Goal: Task Accomplishment & Management: Complete application form

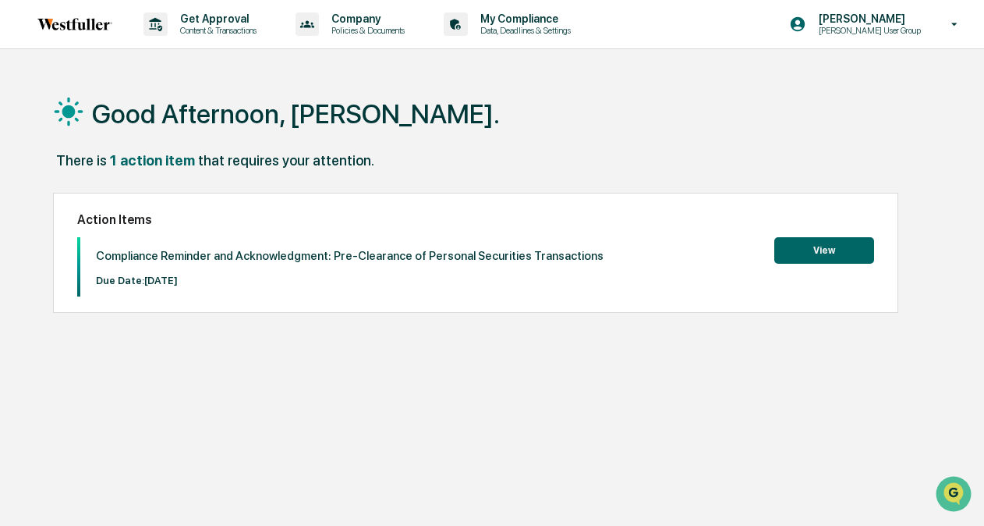
click at [682, 253] on button "View" at bounding box center [824, 250] width 100 height 27
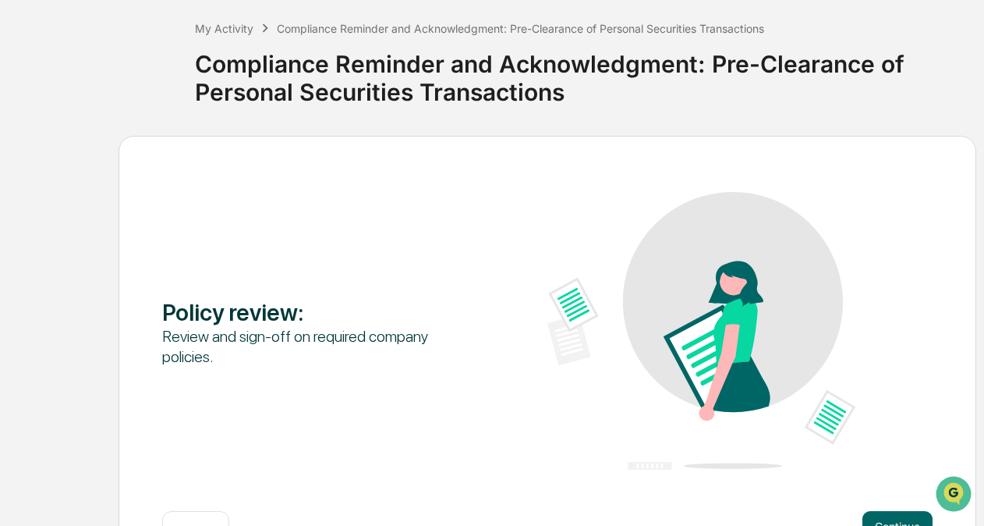
scroll to position [131, 0]
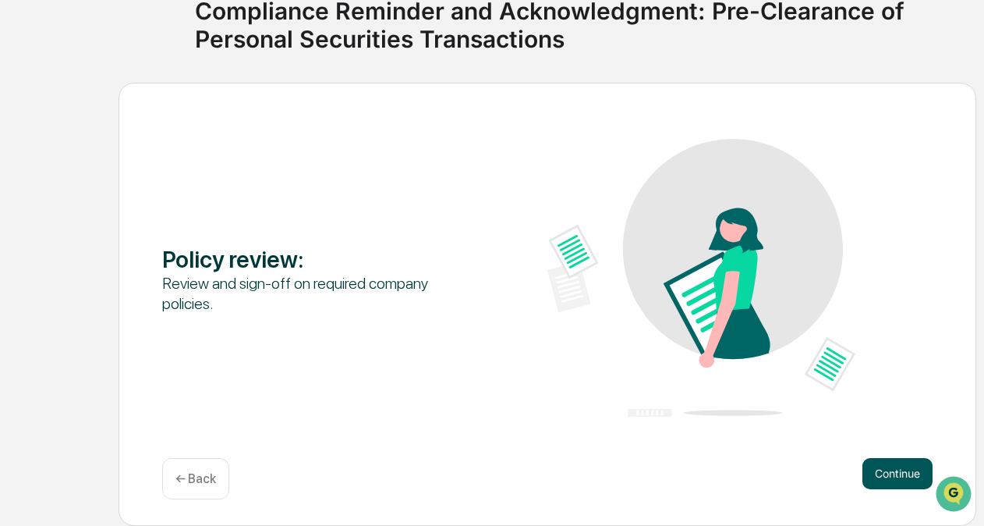
click at [682, 466] on button "Continue" at bounding box center [897, 473] width 70 height 31
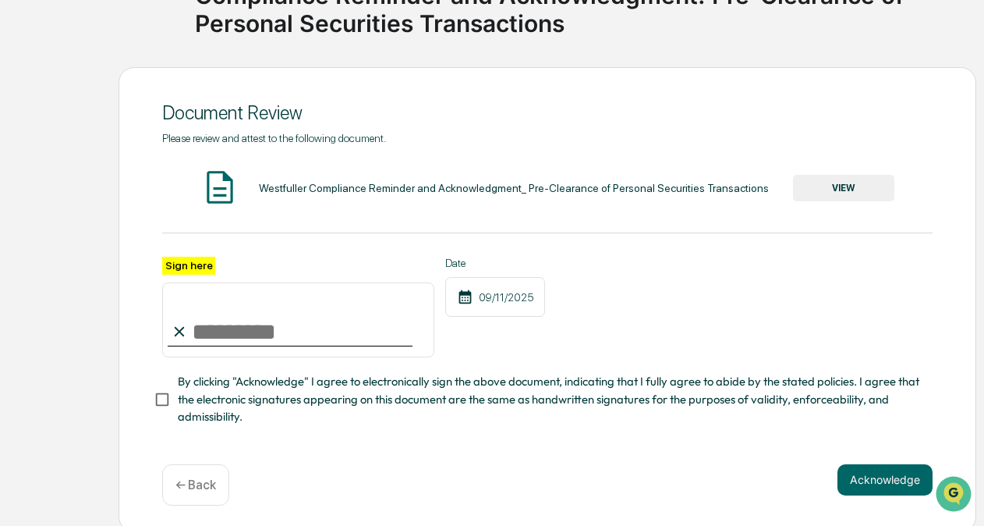
scroll to position [159, 0]
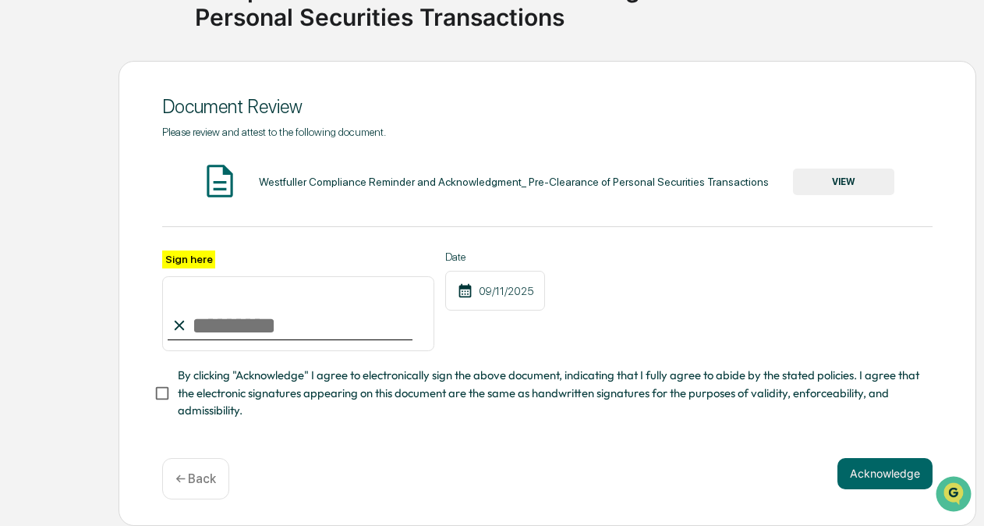
click at [442, 182] on div "Westfuller Compliance Reminder and Acknowledgment_ Pre-Clearance of Personal Se…" at bounding box center [514, 181] width 510 height 12
click at [682, 168] on button "VIEW" at bounding box center [843, 181] width 101 height 27
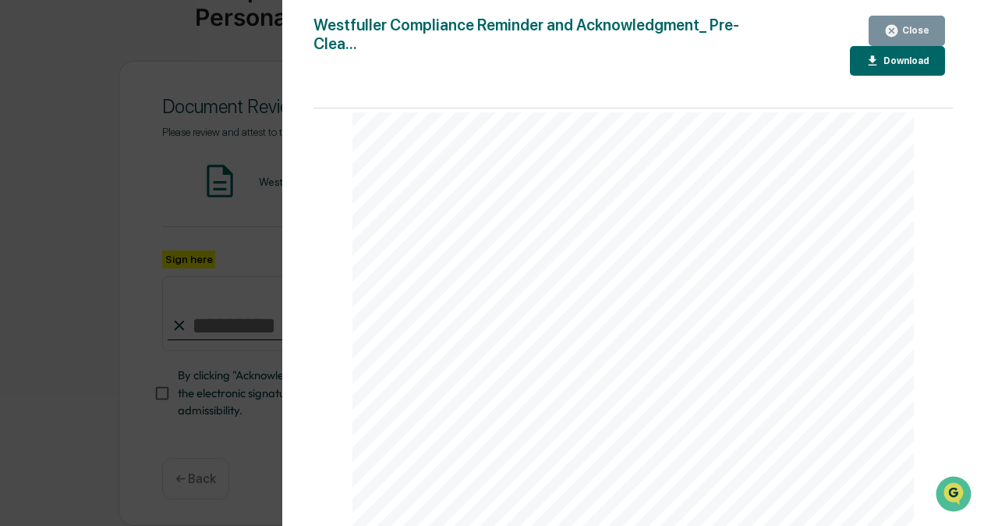
scroll to position [0, 0]
click at [682, 63] on div "Download" at bounding box center [904, 60] width 49 height 11
click at [386, 117] on div "Page 1/1 Compliance Reminder and Acknowledgment: Pre-Clearance of Personal Secu…" at bounding box center [632, 497] width 561 height 778
click at [154, 39] on div "Version History [DATE] 05:17 PM [PERSON_NAME] Compliance Reminder and Acknowled…" at bounding box center [492, 263] width 984 height 526
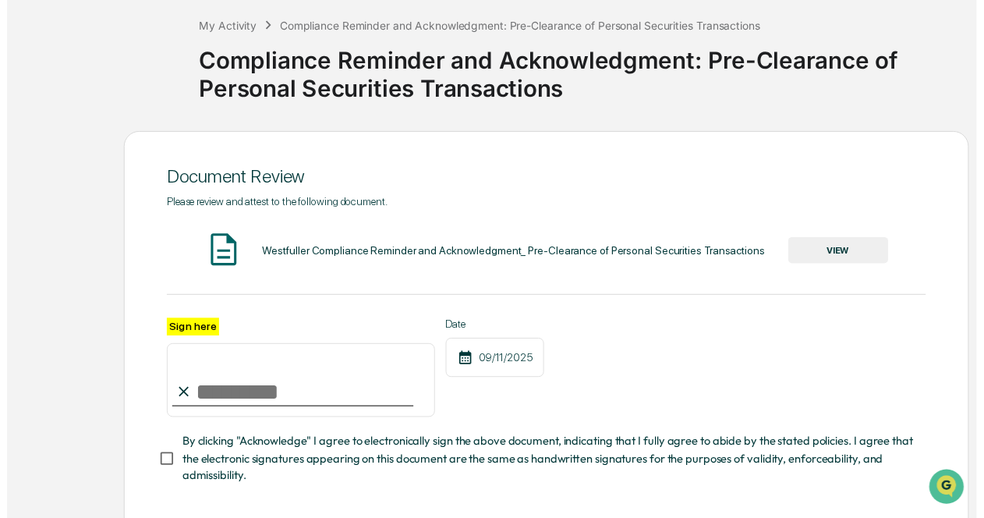
scroll to position [159, 0]
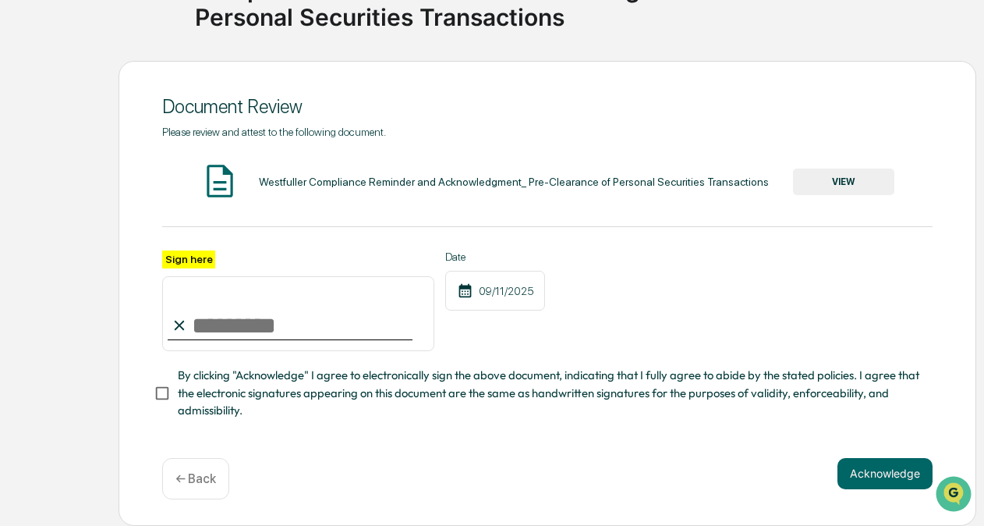
click at [206, 321] on input "Sign here" at bounding box center [298, 313] width 272 height 75
type input "**********"
click at [682, 472] on button "Acknowledge" at bounding box center [885, 473] width 95 height 31
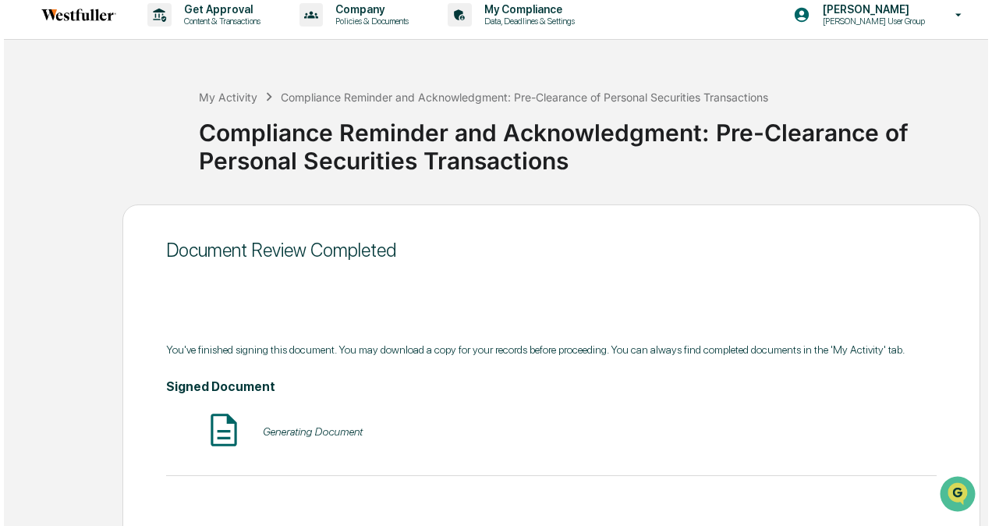
scroll to position [0, 0]
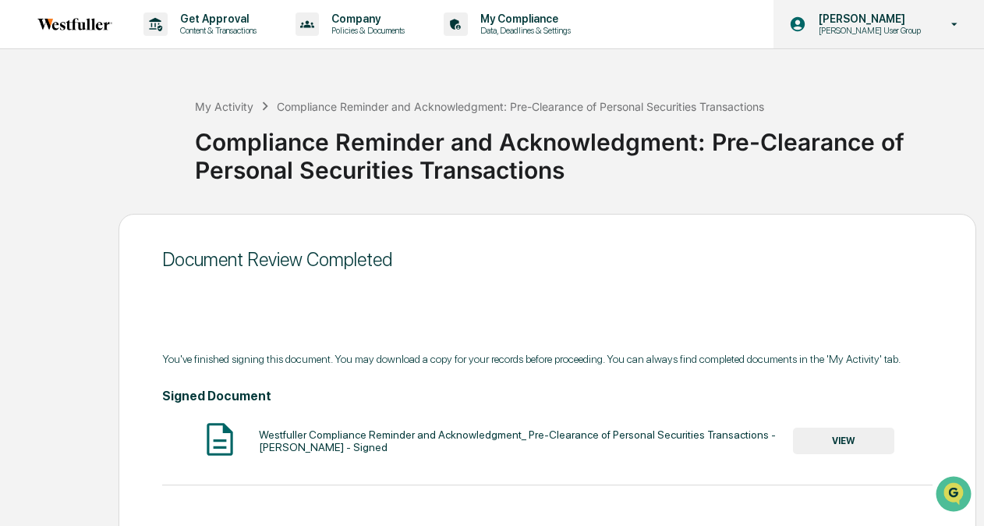
click at [682, 33] on div "[PERSON_NAME] [PERSON_NAME] User Group" at bounding box center [879, 24] width 211 height 48
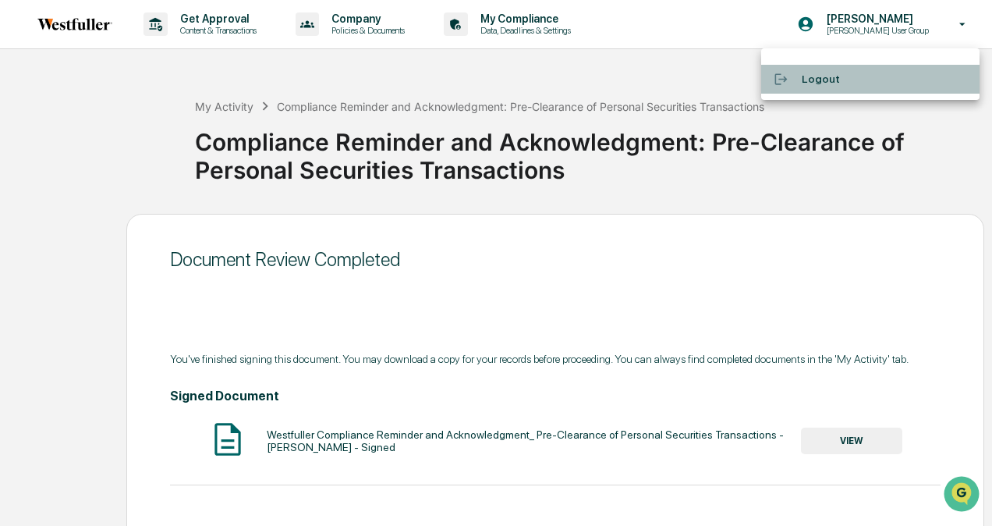
click at [682, 74] on li "Logout" at bounding box center [870, 79] width 218 height 29
